Goal: Information Seeking & Learning: Check status

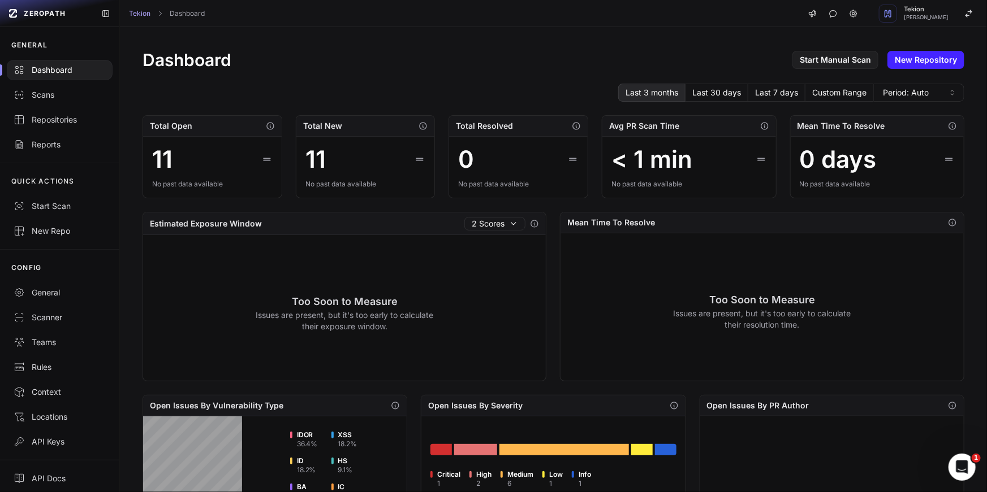
click at [440, 102] on div "Dashboard Start Manual Scan New Repository Last 3 months Last 30 days Last 7 da…" at bounding box center [553, 434] width 867 height 815
drag, startPoint x: 451, startPoint y: 121, endPoint x: 551, endPoint y: 121, distance: 100.1
click at [551, 121] on div "Total Resolved" at bounding box center [518, 126] width 139 height 21
click at [443, 141] on div "Total Open 11 No past data available Total New 11 No past data available Total …" at bounding box center [552, 156] width 821 height 83
click at [344, 131] on div "Total New" at bounding box center [365, 126] width 139 height 21
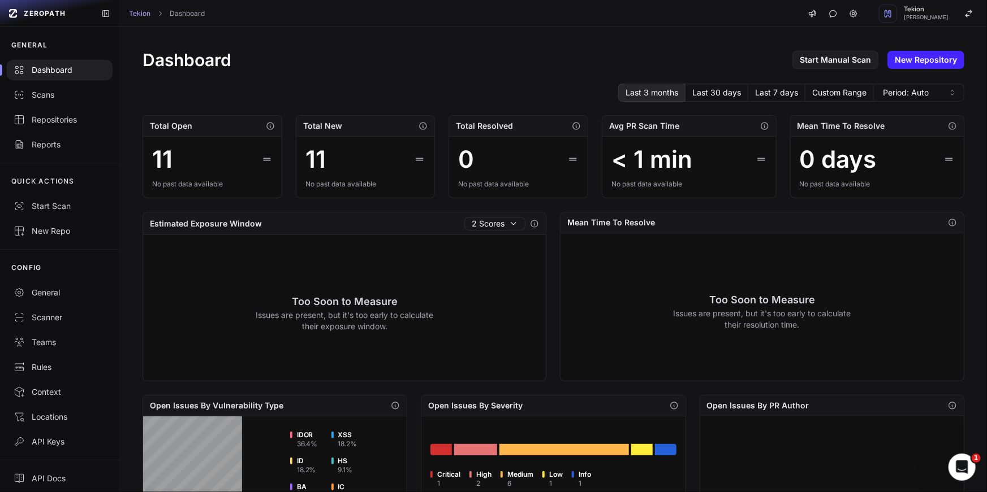
click at [344, 131] on div "Total New" at bounding box center [365, 126] width 139 height 21
click at [424, 126] on icon "button" at bounding box center [422, 126] width 9 height 9
click at [406, 129] on div "Total New" at bounding box center [365, 126] width 139 height 21
click at [575, 126] on icon "button" at bounding box center [576, 126] width 9 height 9
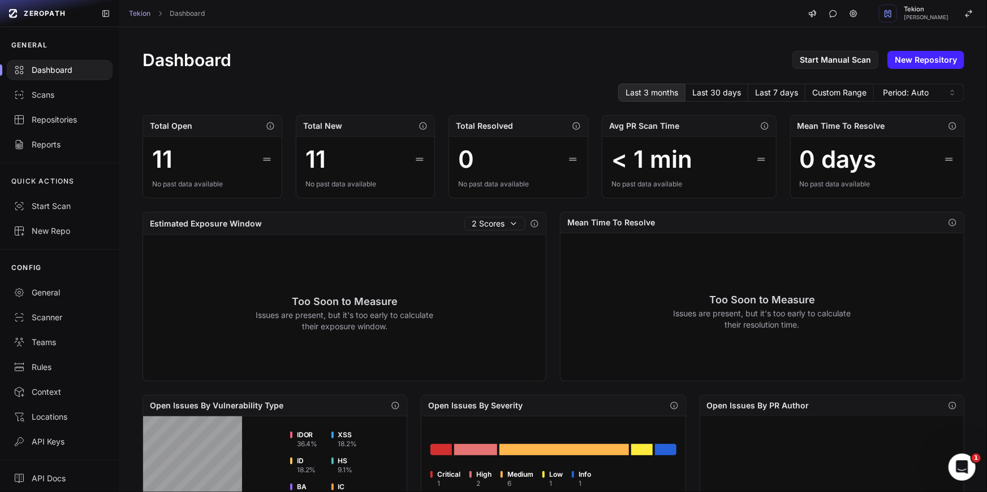
click at [560, 131] on div "Total Resolved" at bounding box center [518, 126] width 139 height 21
click at [505, 231] on div "Estimated Exposure Window 2 Scores" at bounding box center [344, 224] width 403 height 23
click at [505, 223] on button "2 Scores" at bounding box center [494, 224] width 61 height 14
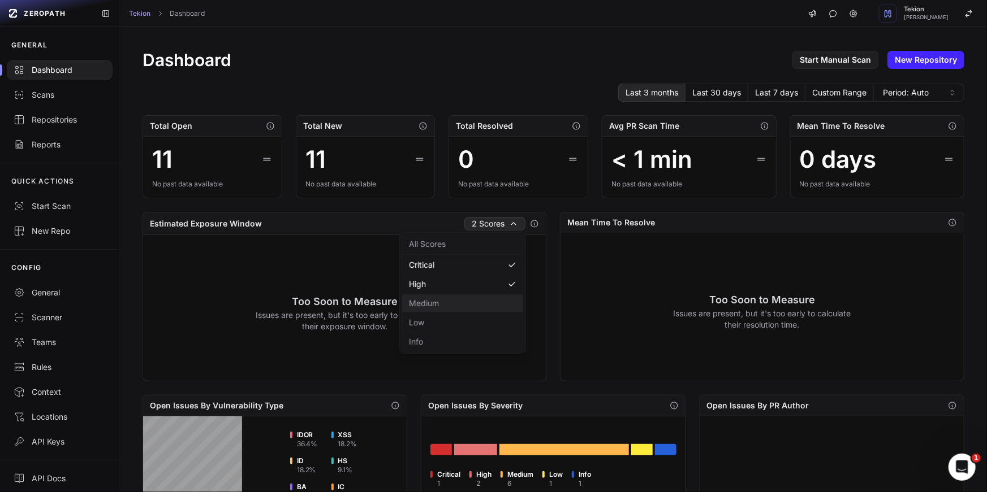
click at [482, 300] on button "Medium" at bounding box center [462, 304] width 121 height 18
click at [488, 325] on button "Low" at bounding box center [462, 323] width 121 height 18
click at [488, 338] on button "Info" at bounding box center [462, 342] width 121 height 18
click at [563, 233] on div "Too Soon to Measure Issues are present, but it's too early to calculate their r…" at bounding box center [761, 310] width 403 height 155
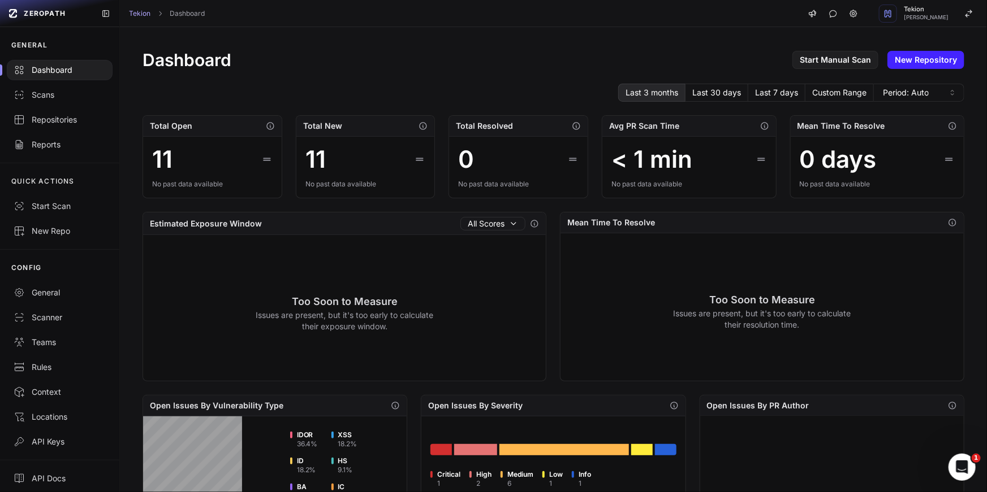
click at [537, 223] on icon "button" at bounding box center [534, 223] width 9 height 9
click at [950, 220] on icon "button" at bounding box center [952, 222] width 9 height 9
click at [787, 249] on div "Too Soon to Measure Issues are present, but it's too early to calculate their r…" at bounding box center [761, 310] width 403 height 155
drag, startPoint x: 661, startPoint y: 223, endPoint x: 562, endPoint y: 222, distance: 99.5
click at [562, 222] on div "Mean Time To Resolve" at bounding box center [761, 223] width 403 height 21
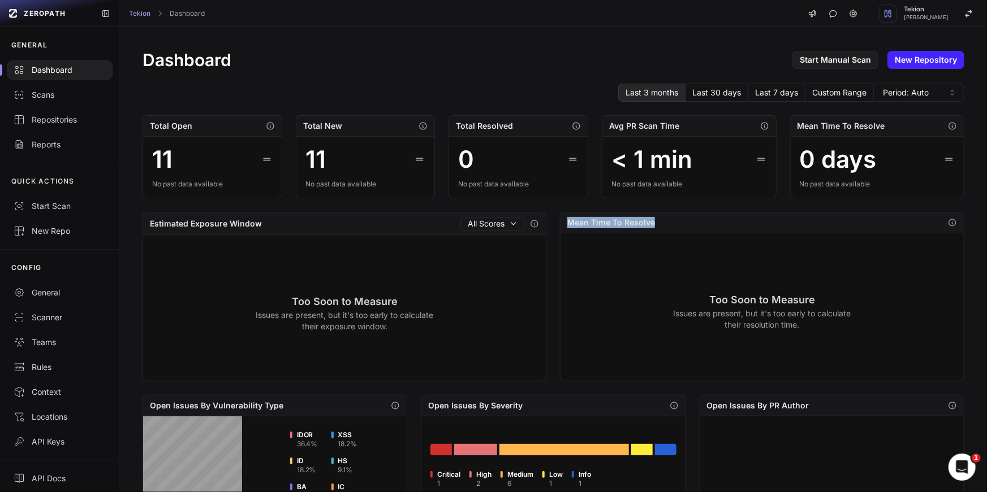
click at [573, 222] on h2 "Mean Time To Resolve" at bounding box center [611, 222] width 88 height 11
drag, startPoint x: 573, startPoint y: 222, endPoint x: 747, endPoint y: 222, distance: 174.1
click at [747, 222] on div "Mean Time To Resolve" at bounding box center [761, 223] width 403 height 21
click at [723, 222] on div "Mean Time To Resolve" at bounding box center [761, 223] width 403 height 21
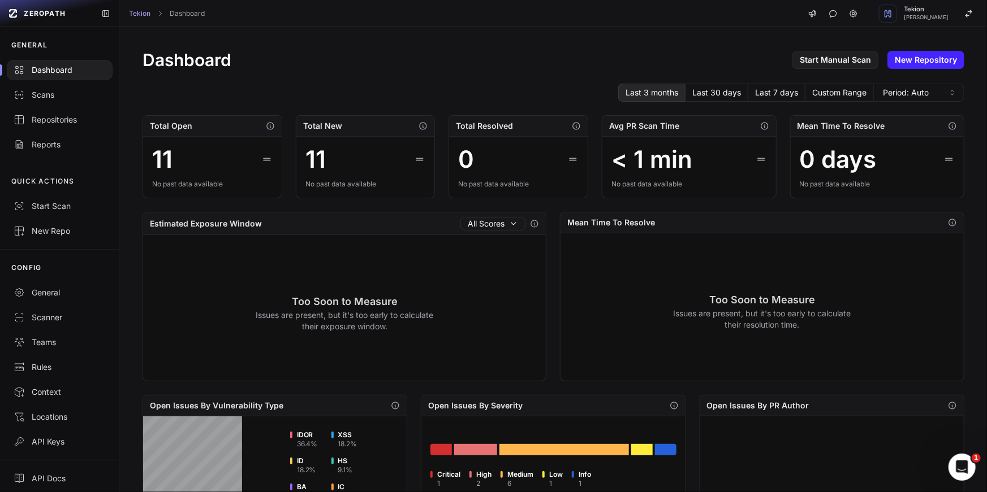
click at [723, 222] on div "Mean Time To Resolve" at bounding box center [761, 223] width 403 height 21
click at [750, 223] on div "Mean Time To Resolve" at bounding box center [761, 223] width 403 height 21
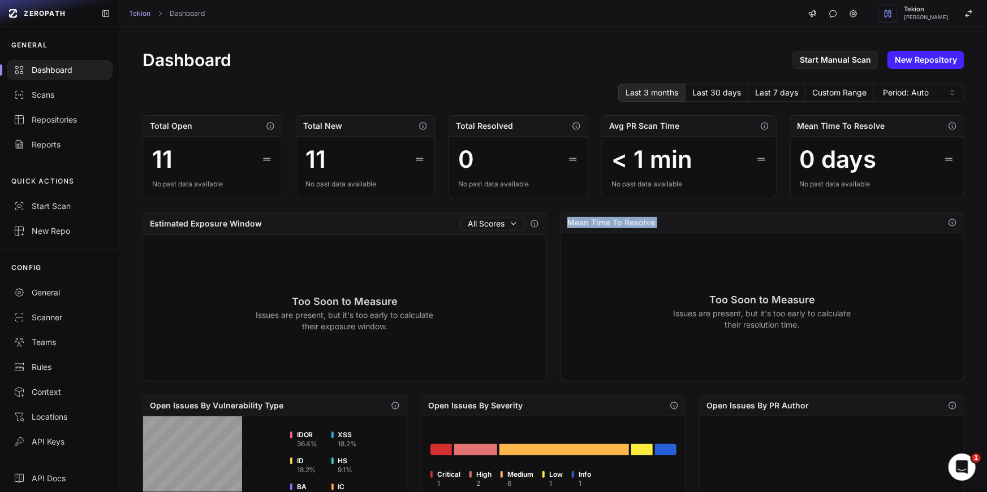
click at [750, 223] on div "Mean Time To Resolve" at bounding box center [761, 223] width 403 height 21
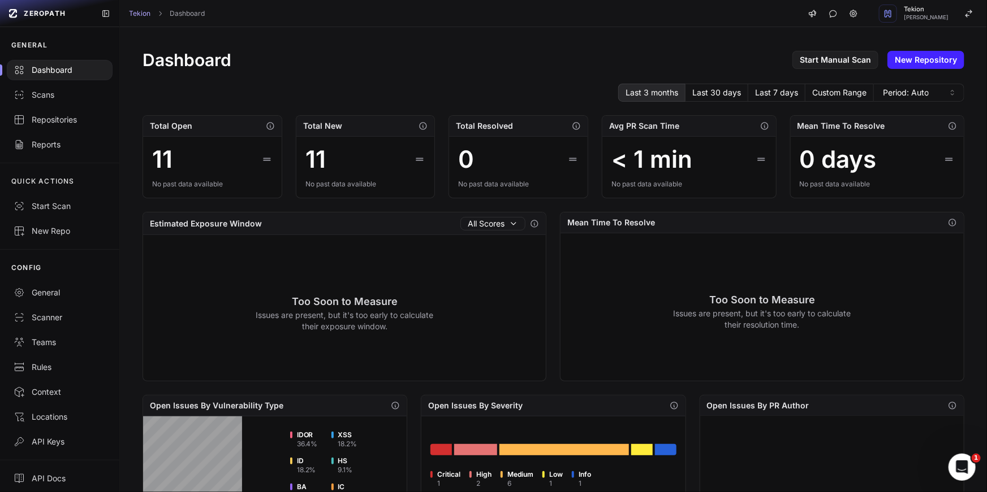
click at [750, 223] on div "Mean Time To Resolve" at bounding box center [761, 223] width 403 height 21
click at [729, 221] on div "Mean Time To Resolve" at bounding box center [761, 223] width 403 height 21
drag, startPoint x: 948, startPoint y: 156, endPoint x: 948, endPoint y: 173, distance: 17.0
click at [948, 173] on div "0 days No past data available" at bounding box center [876, 167] width 173 height 61
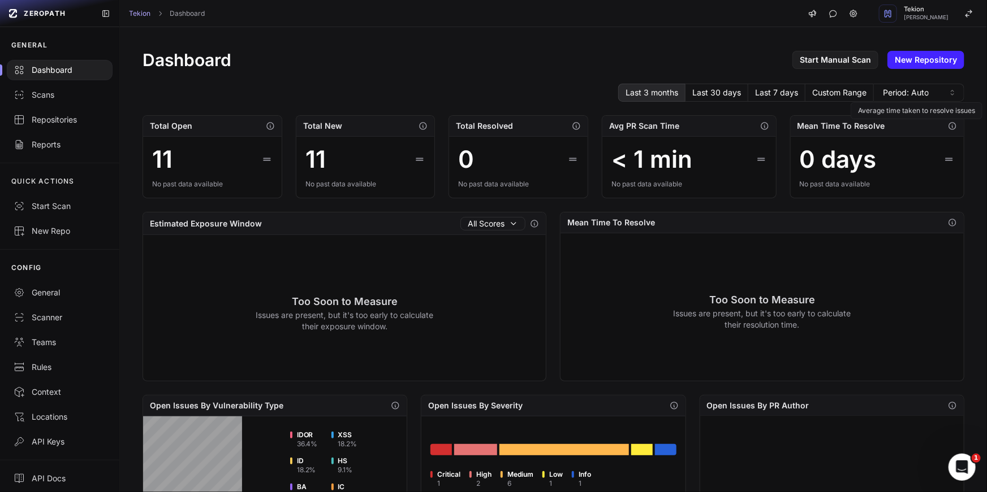
click at [949, 126] on icon "button" at bounding box center [952, 126] width 7 height 7
click at [827, 131] on h2 "Mean Time To Resolve" at bounding box center [841, 125] width 88 height 11
click at [845, 86] on button "Custom Range" at bounding box center [839, 93] width 68 height 18
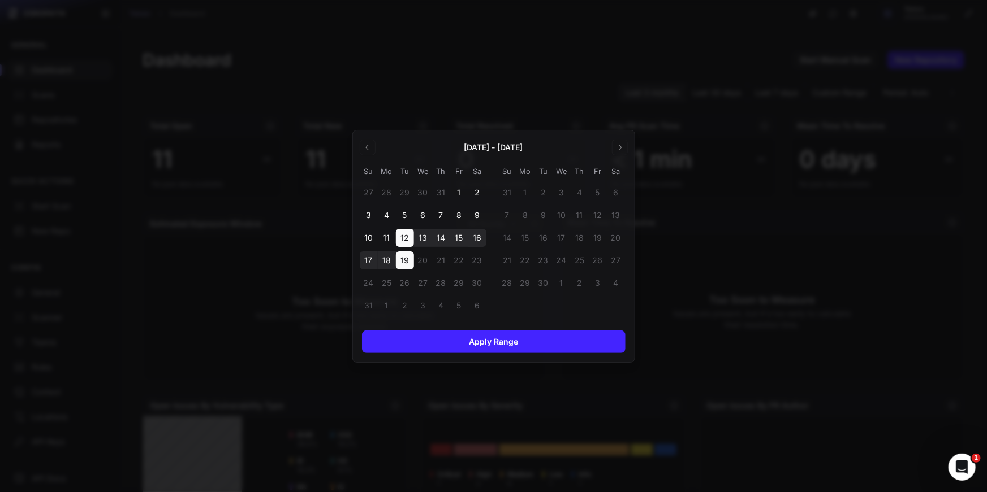
click at [621, 149] on header "[DATE] - [DATE]" at bounding box center [494, 146] width 268 height 18
click at [711, 149] on div at bounding box center [493, 246] width 987 height 492
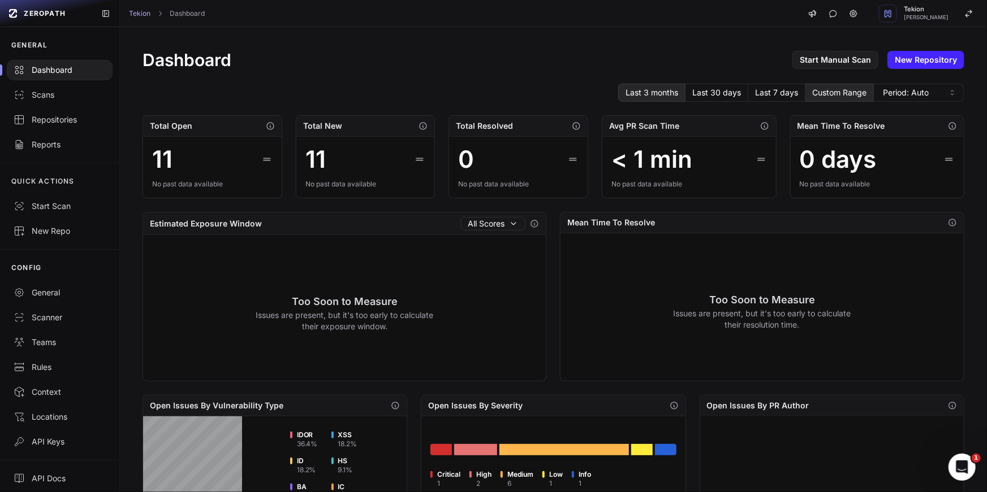
click at [852, 84] on button "Custom Range" at bounding box center [839, 93] width 68 height 18
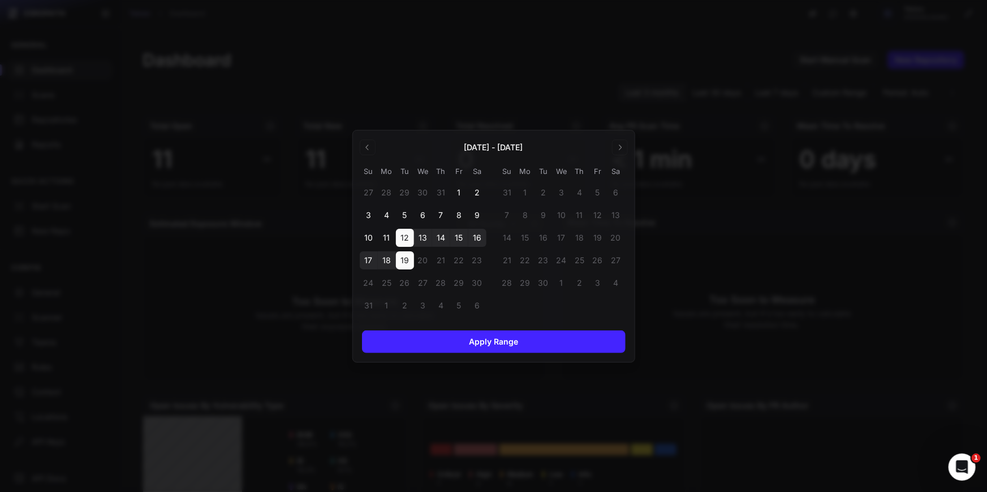
click at [750, 97] on div at bounding box center [493, 246] width 987 height 492
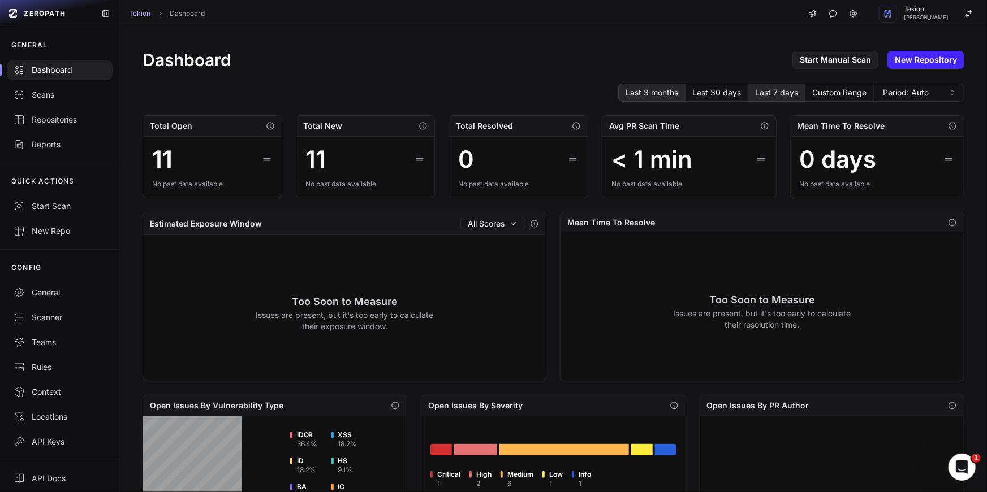
click at [776, 93] on button "Last 7 days" at bounding box center [776, 93] width 57 height 18
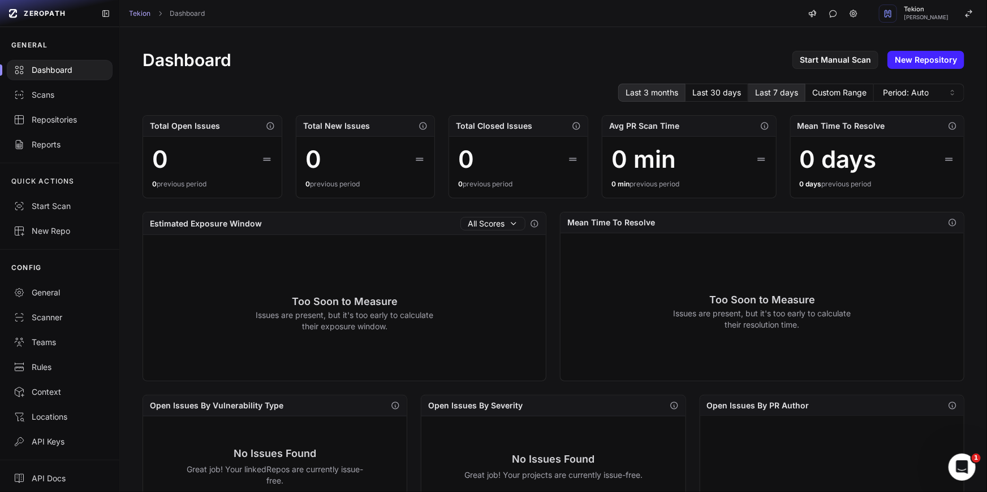
click at [668, 92] on button "Last 3 months" at bounding box center [651, 93] width 67 height 18
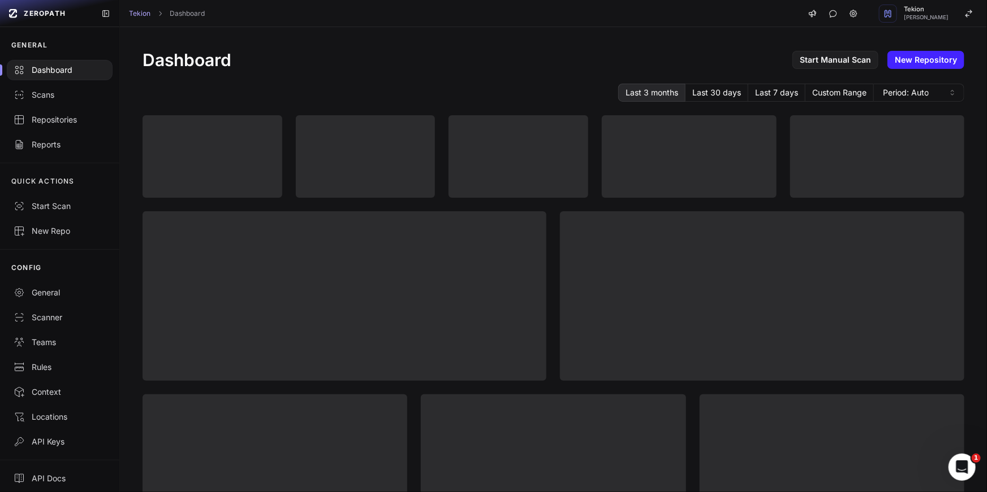
click at [427, 80] on div "Dashboard Start Manual Scan New Repository Last 3 months Last 30 days Last 7 da…" at bounding box center [553, 434] width 867 height 814
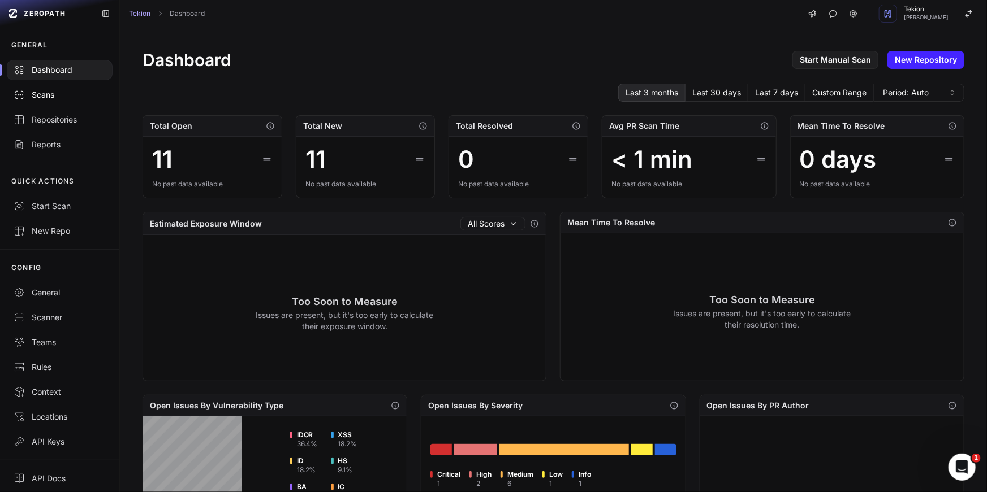
click at [77, 94] on div "Scans" at bounding box center [60, 94] width 92 height 11
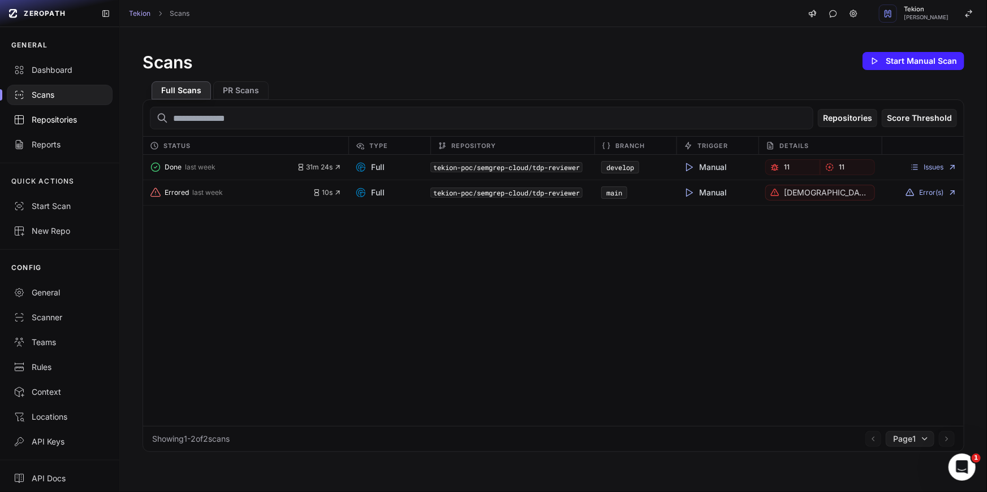
click at [46, 121] on div "Repositories" at bounding box center [60, 119] width 92 height 11
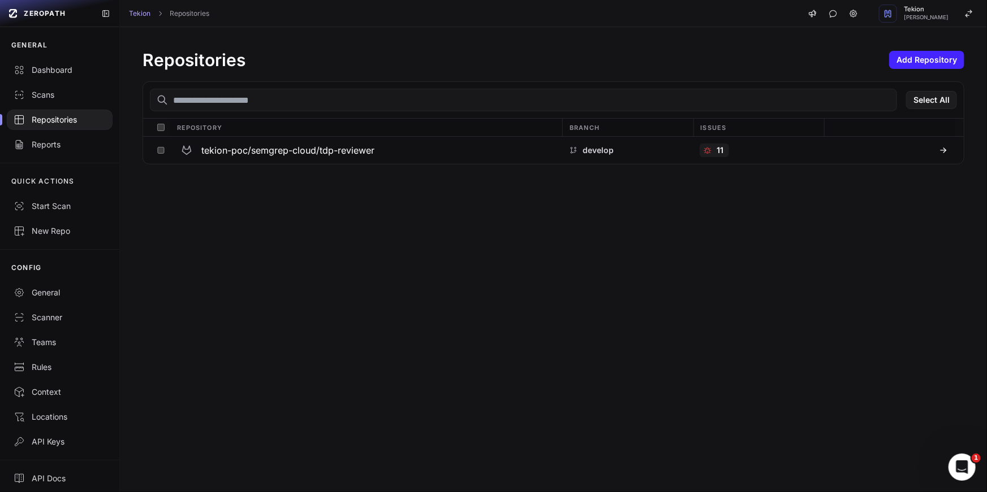
click at [449, 224] on div "Repositories Add Repository Select All Repository Branch Issues tekion-poc/semg…" at bounding box center [553, 259] width 867 height 465
click at [578, 299] on div "Repositories Add Repository Select All Repository Branch Issues tekion-poc/semg…" at bounding box center [553, 259] width 867 height 465
